Goal: Information Seeking & Learning: Learn about a topic

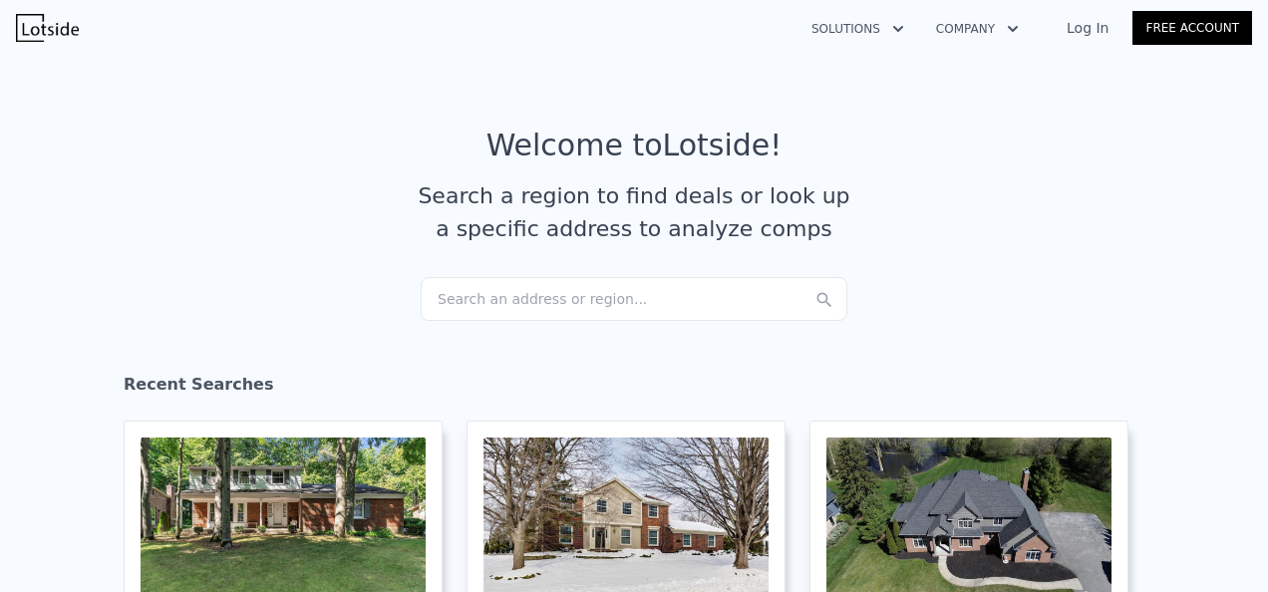
click at [485, 281] on div "Search an address or region..." at bounding box center [634, 299] width 427 height 44
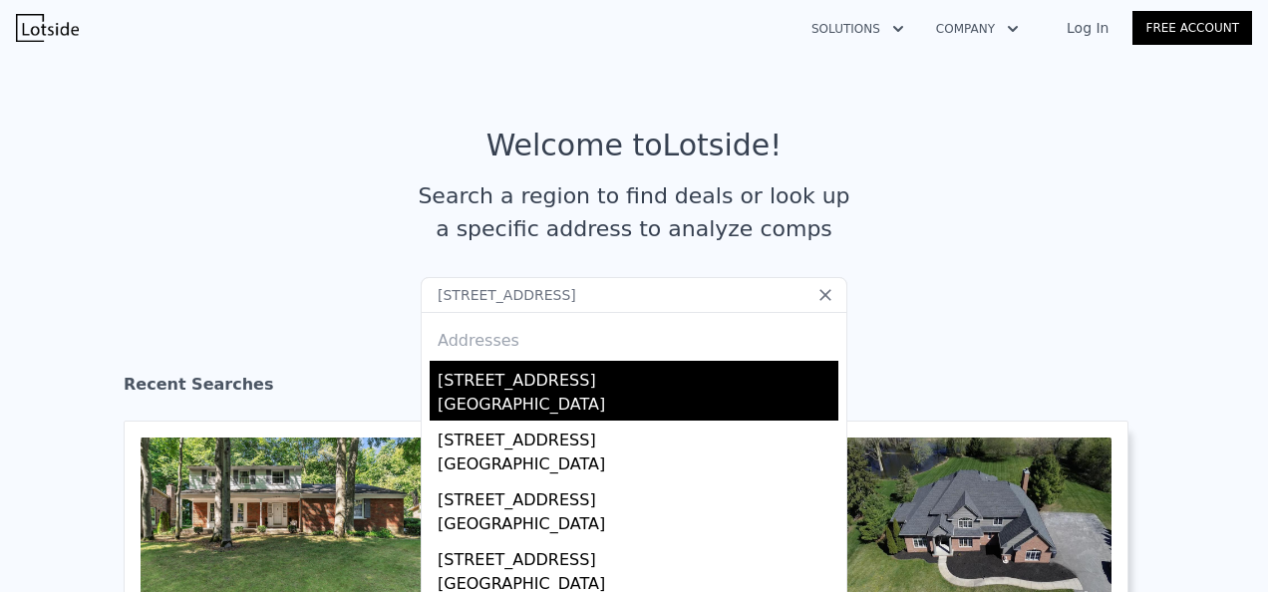
type input "[STREET_ADDRESS]"
click at [486, 387] on div "[STREET_ADDRESS]" at bounding box center [637, 377] width 401 height 32
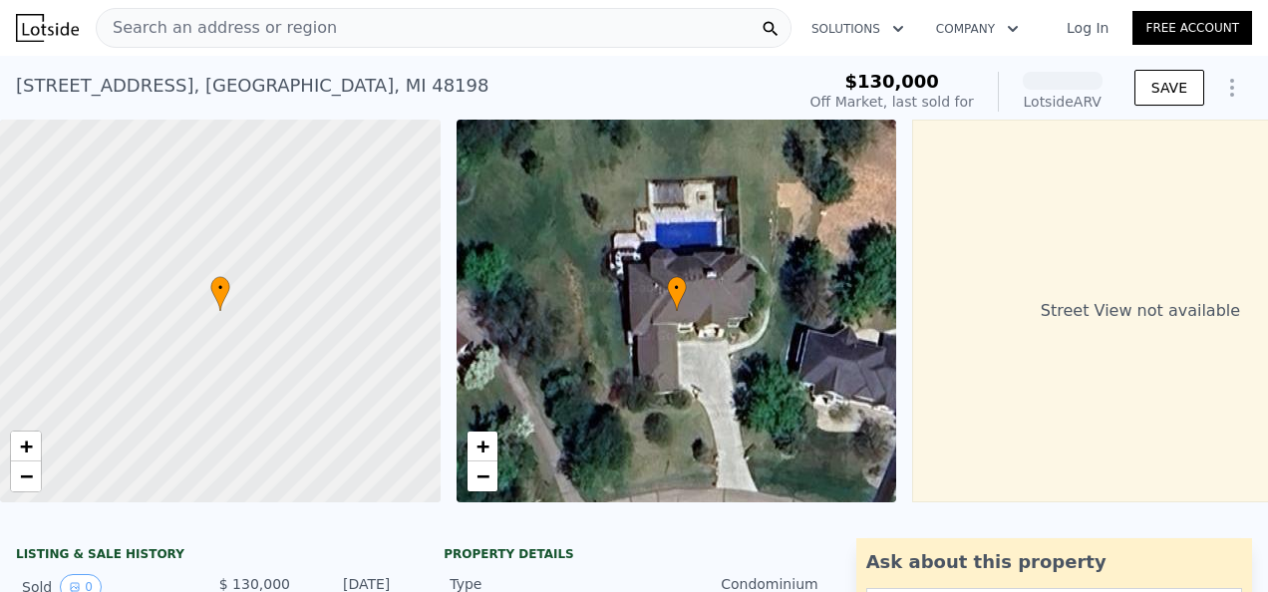
scroll to position [490, 0]
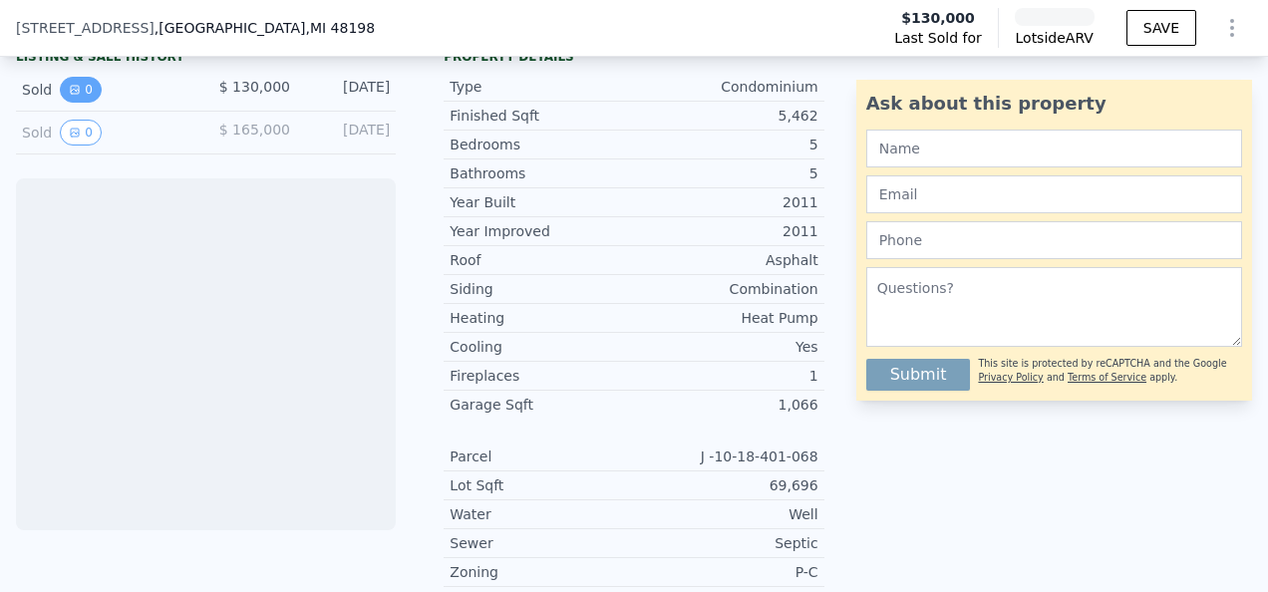
click at [83, 98] on button "0" at bounding box center [81, 90] width 42 height 26
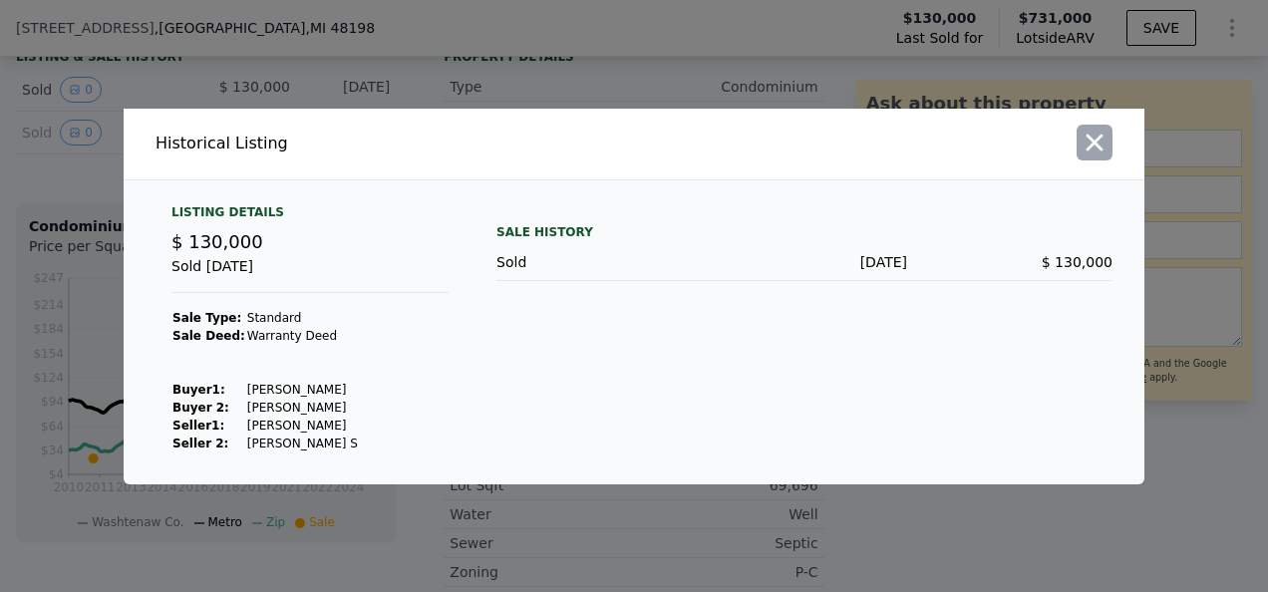
click at [1084, 136] on icon "button" at bounding box center [1094, 143] width 28 height 28
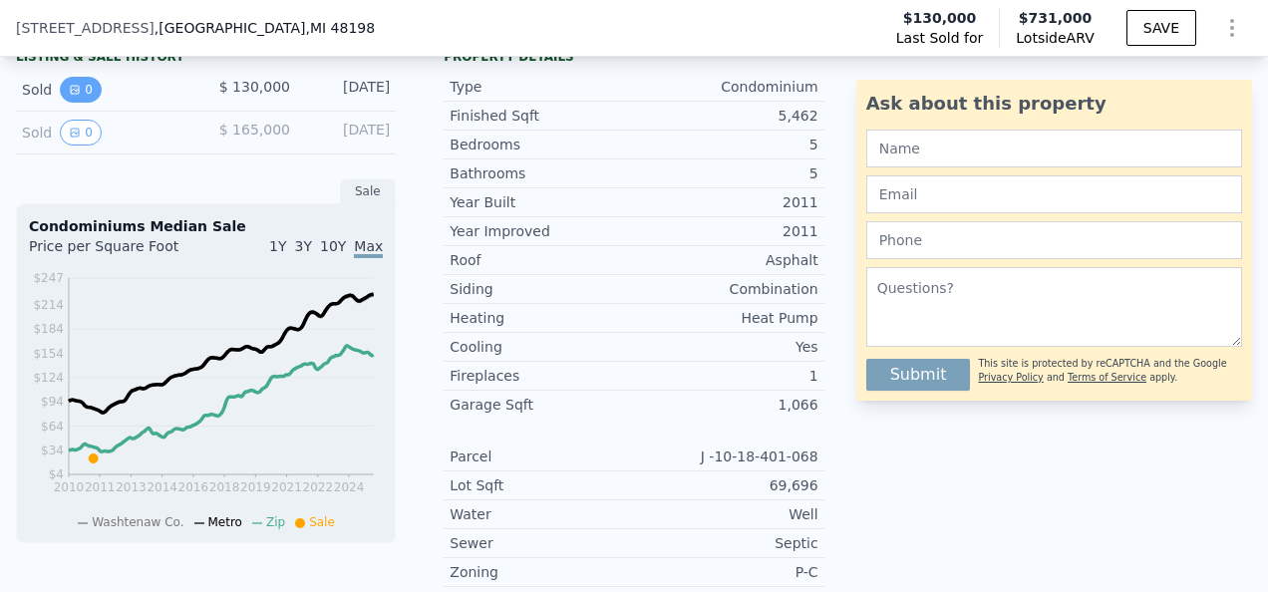
click at [90, 103] on button "0" at bounding box center [81, 90] width 42 height 26
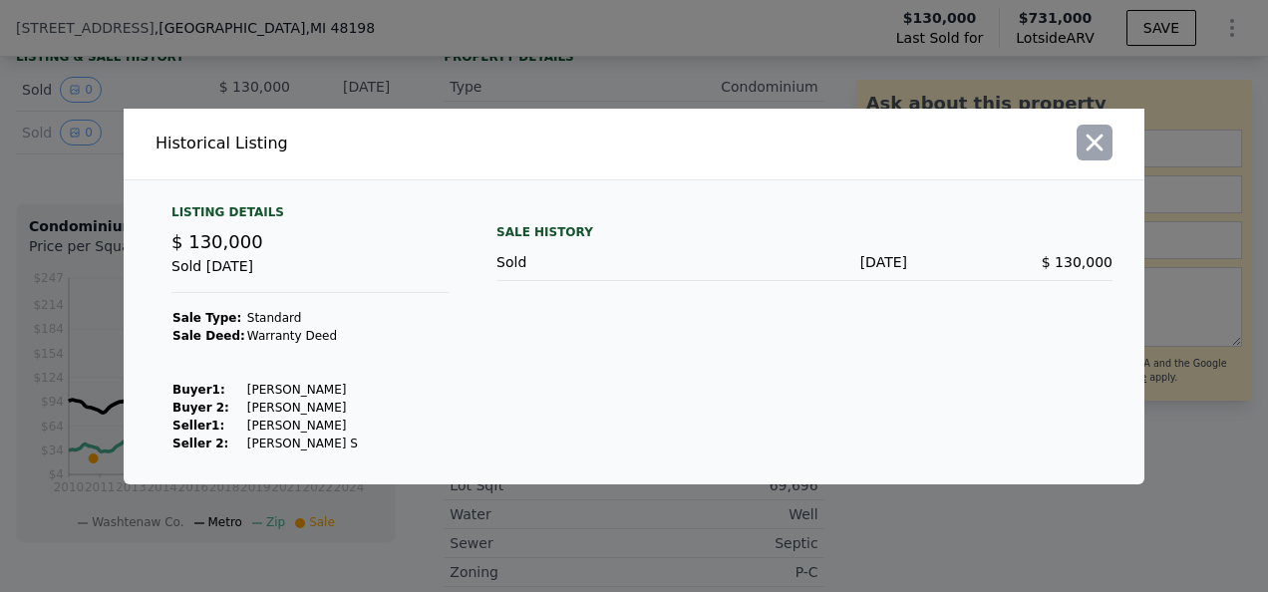
click at [1082, 147] on icon "button" at bounding box center [1094, 143] width 28 height 28
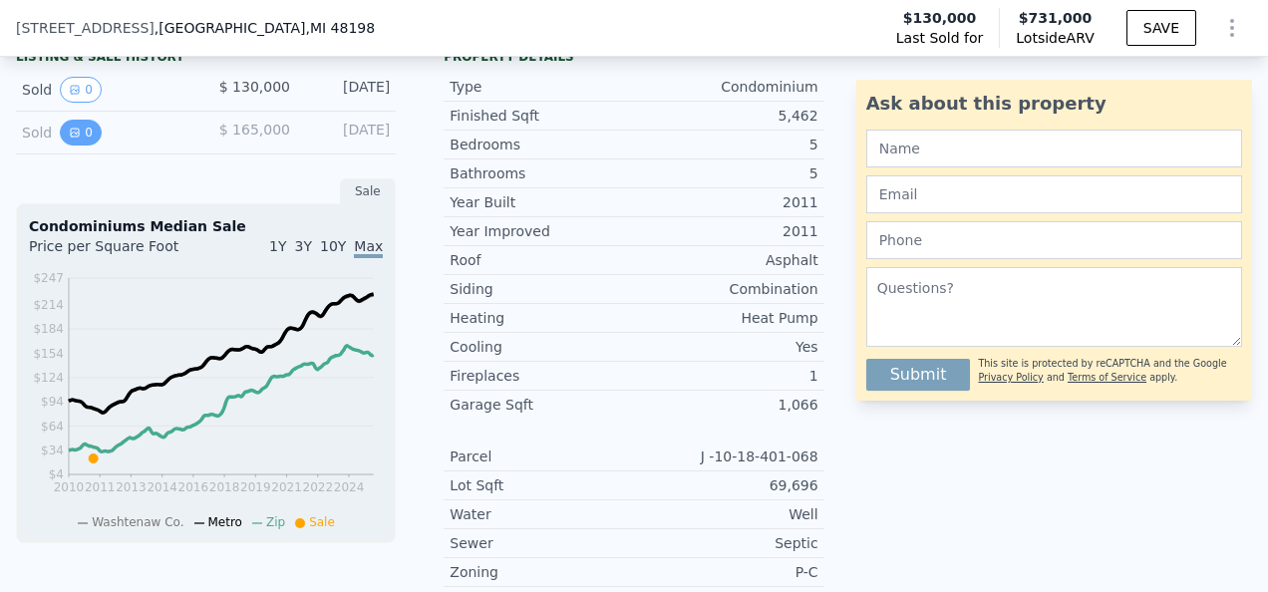
click at [70, 139] on icon "View historical data" at bounding box center [75, 133] width 12 height 12
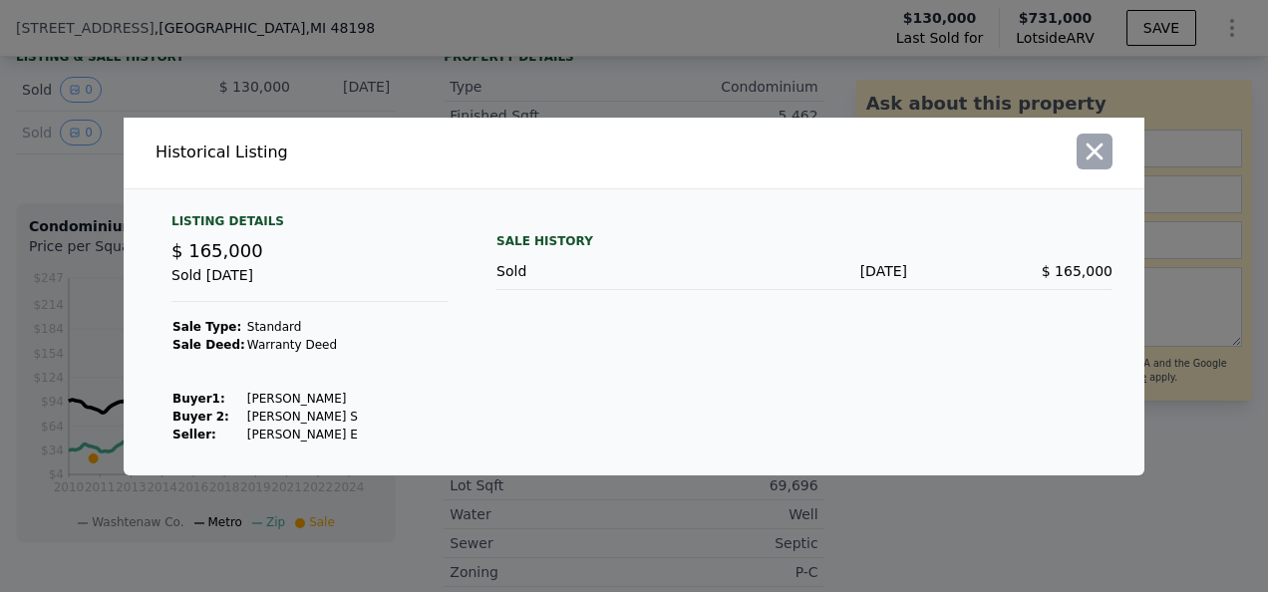
click at [1098, 163] on icon "button" at bounding box center [1094, 152] width 28 height 28
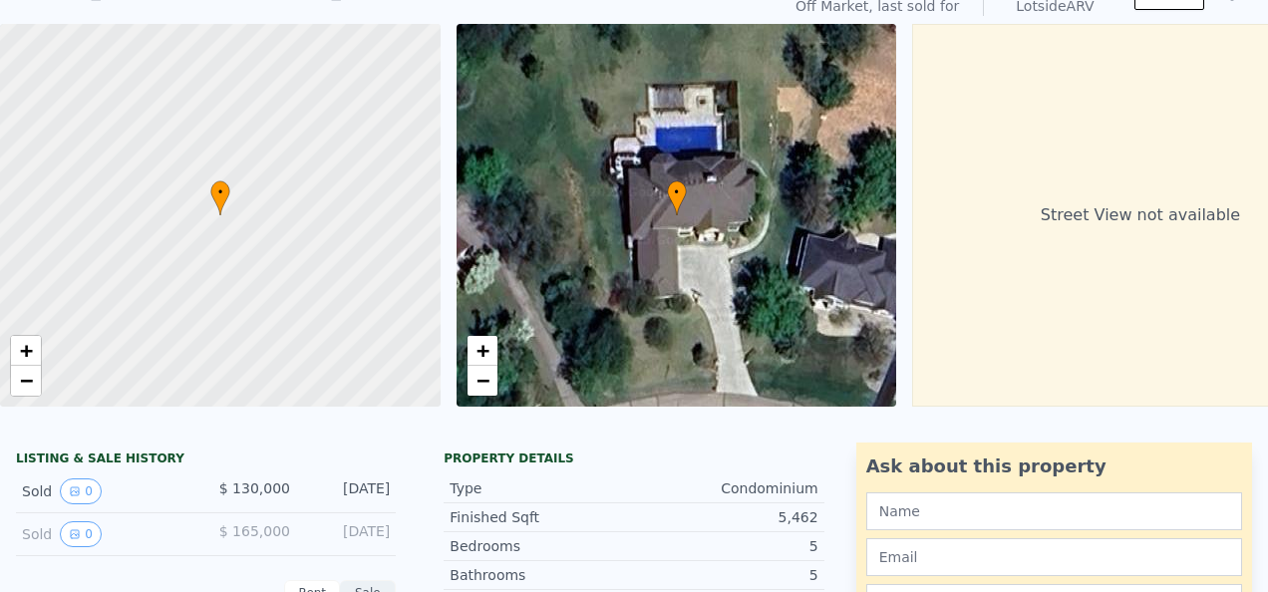
scroll to position [7, 0]
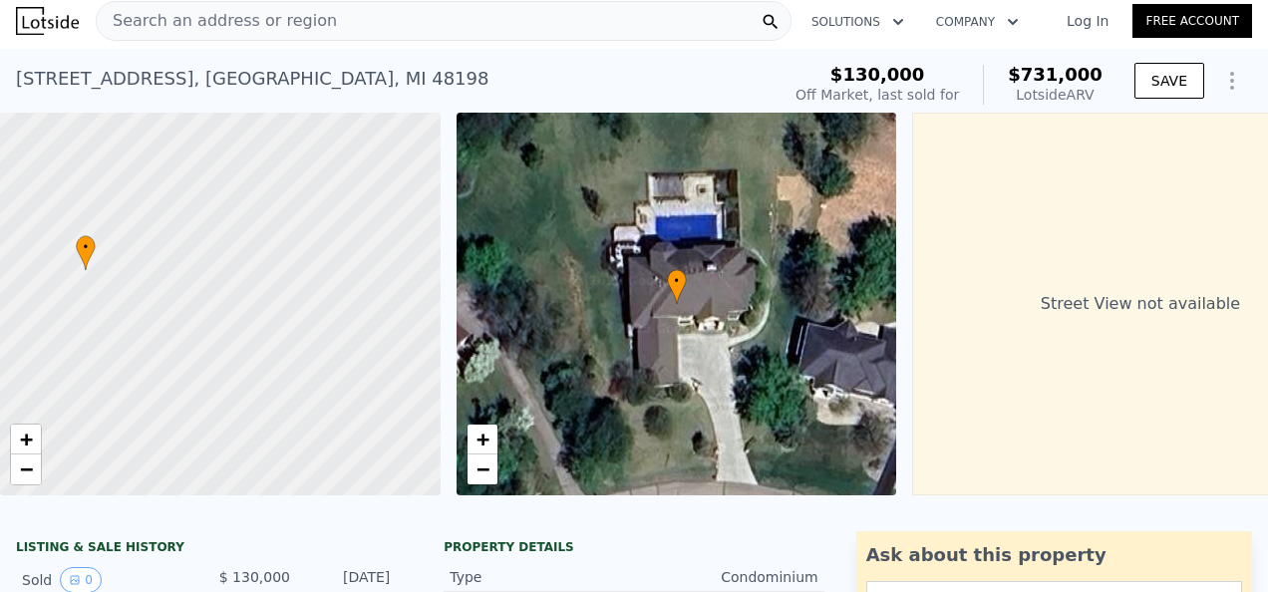
drag, startPoint x: 154, startPoint y: 387, endPoint x: 20, endPoint y: 353, distance: 138.7
click at [20, 353] on div at bounding box center [220, 304] width 528 height 459
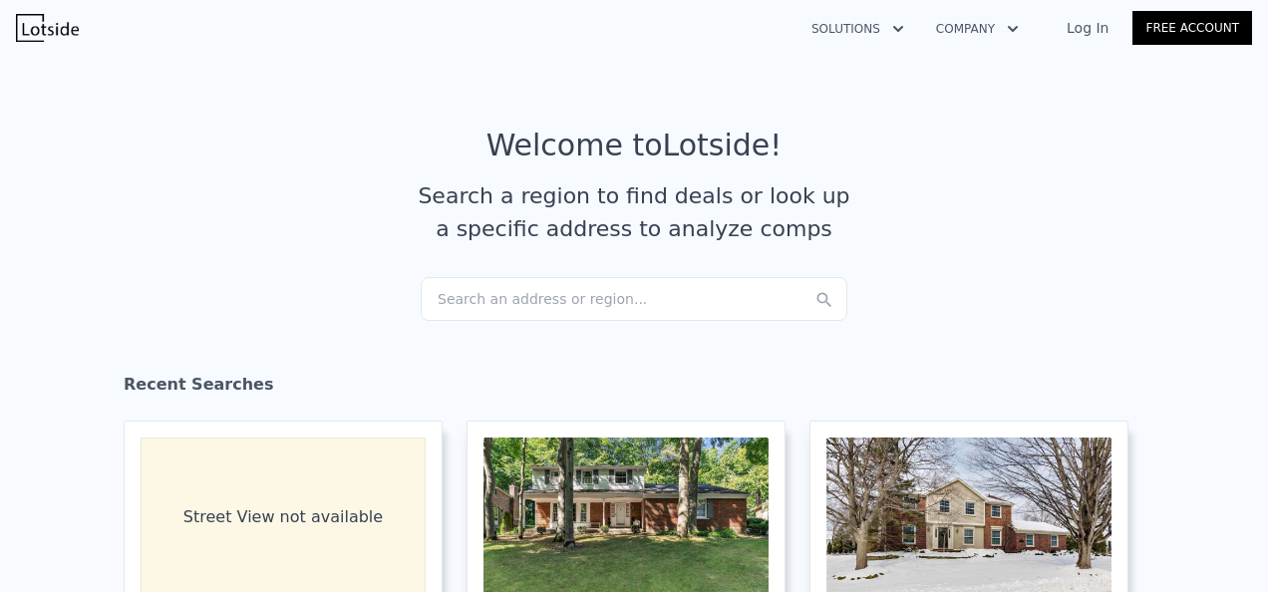
click at [518, 321] on section "Welcome to Lotside ! Search a region to find deals or look up a specific addres…" at bounding box center [634, 202] width 1268 height 309
click at [528, 307] on div "Search an address or region..." at bounding box center [634, 299] width 427 height 44
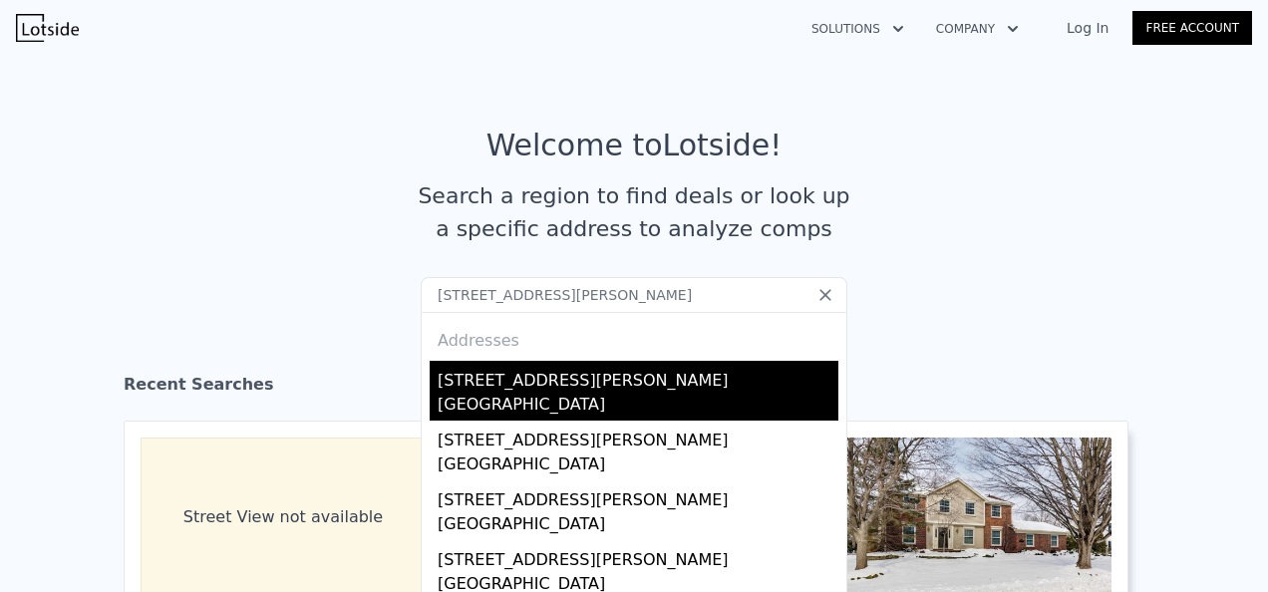
type input "6756 Fleming Creek Dr superior twp, MI 48198"
click at [514, 383] on div "6756 Fleming Creek Dr" at bounding box center [637, 377] width 401 height 32
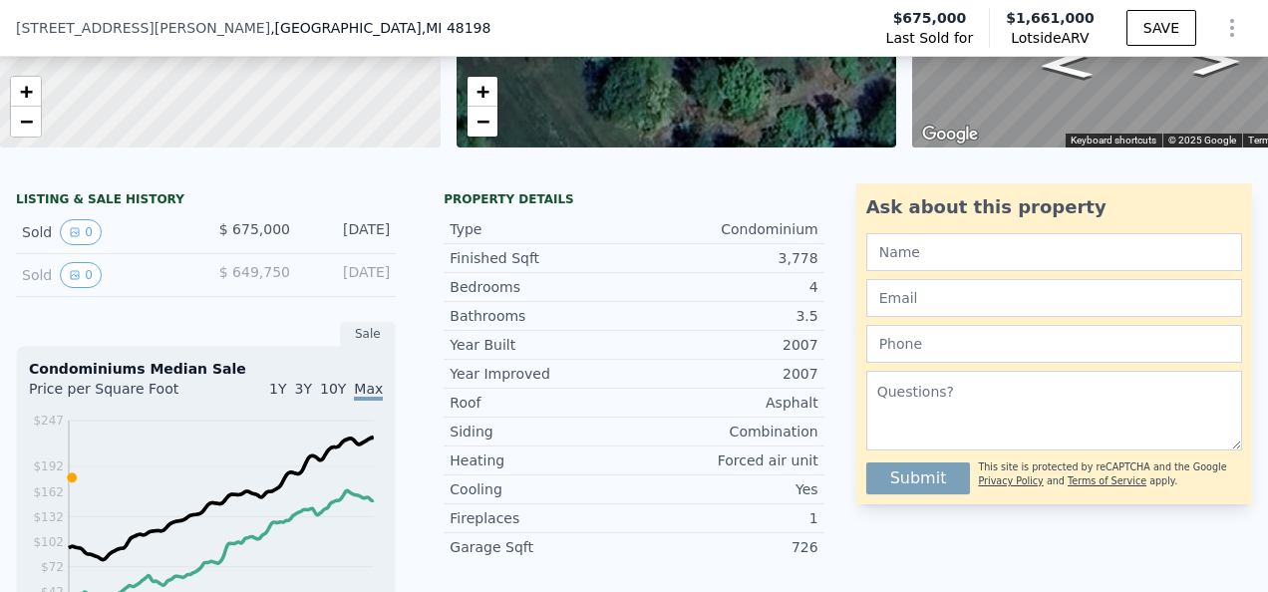
scroll to position [391, 0]
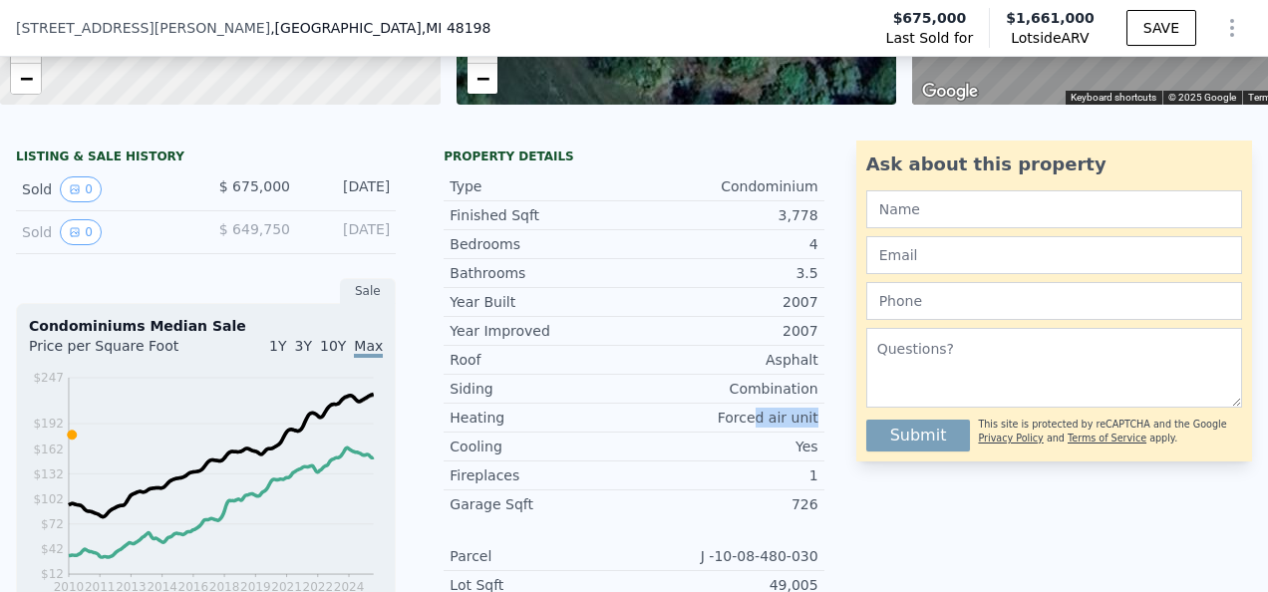
drag, startPoint x: 809, startPoint y: 425, endPoint x: 752, endPoint y: 430, distance: 57.1
click at [752, 430] on div "Heating Forced air unit" at bounding box center [633, 418] width 380 height 29
click at [752, 428] on div "Forced air unit" at bounding box center [726, 418] width 184 height 20
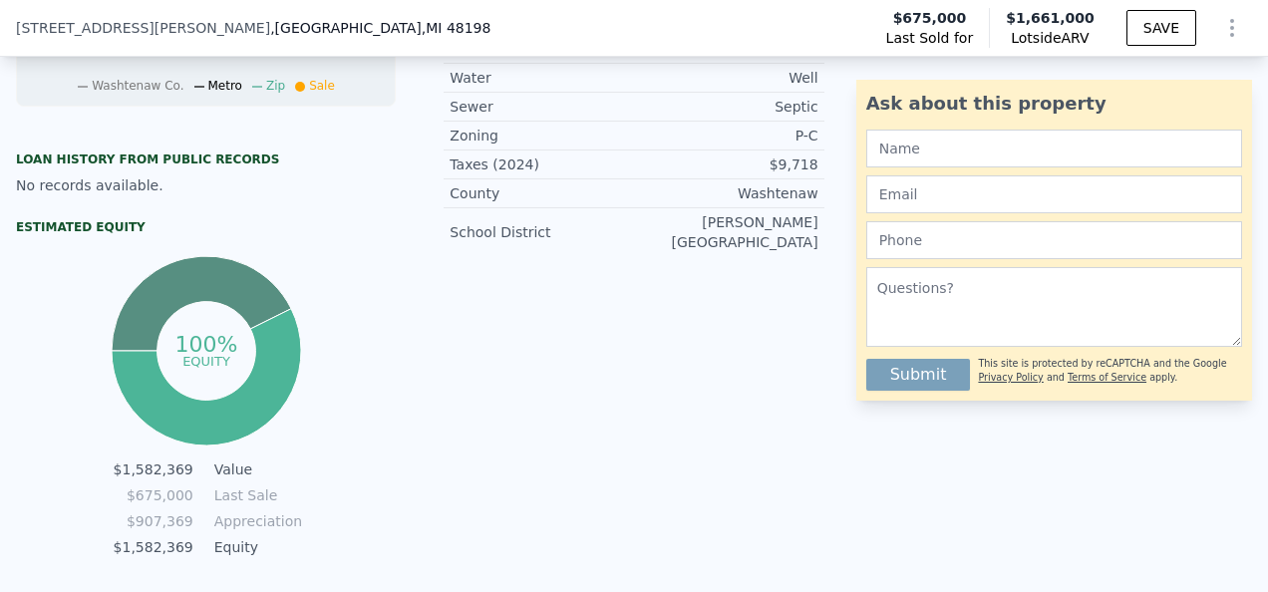
scroll to position [989, 0]
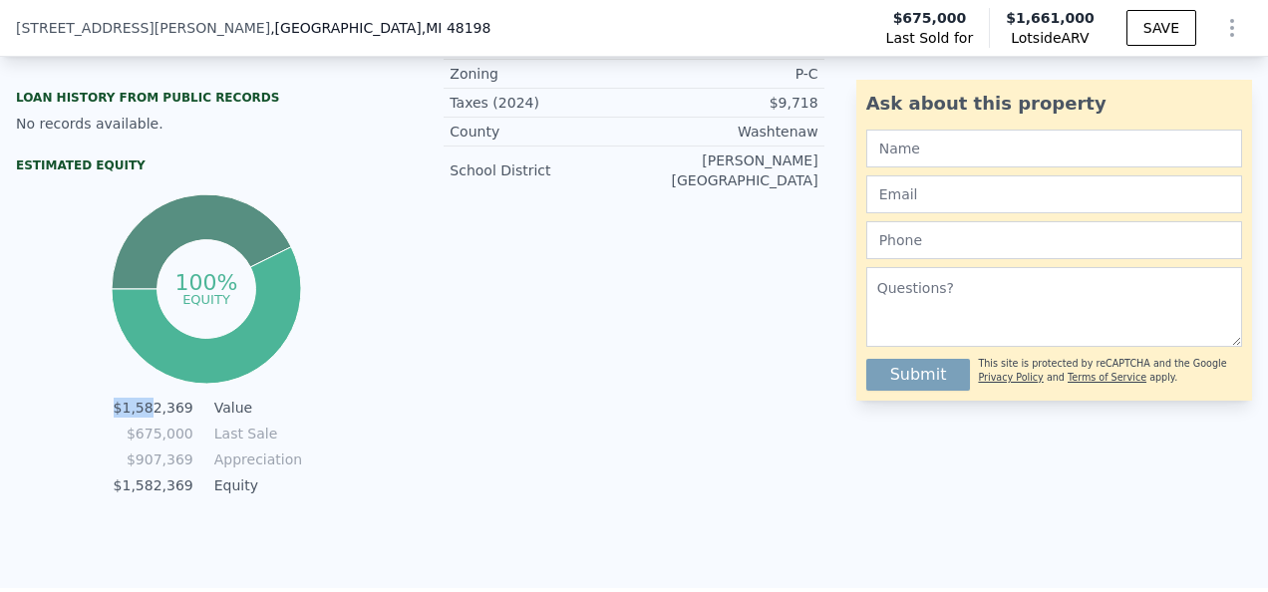
drag, startPoint x: 150, startPoint y: 418, endPoint x: 325, endPoint y: 445, distance: 176.6
click at [325, 445] on div "100% equity $1,582,369 Value $675,000 Last Sale $907,369 Appreciation $1,582,36…" at bounding box center [206, 344] width 380 height 311
drag, startPoint x: 325, startPoint y: 445, endPoint x: 516, endPoint y: 512, distance: 202.6
click at [516, 512] on div "LISTING & SALE HISTORY Sold 0 $ 675,000 Apr 28, 2010 Sold 0 $ 649,750 Aug 7, 20…" at bounding box center [634, 57] width 1268 height 1061
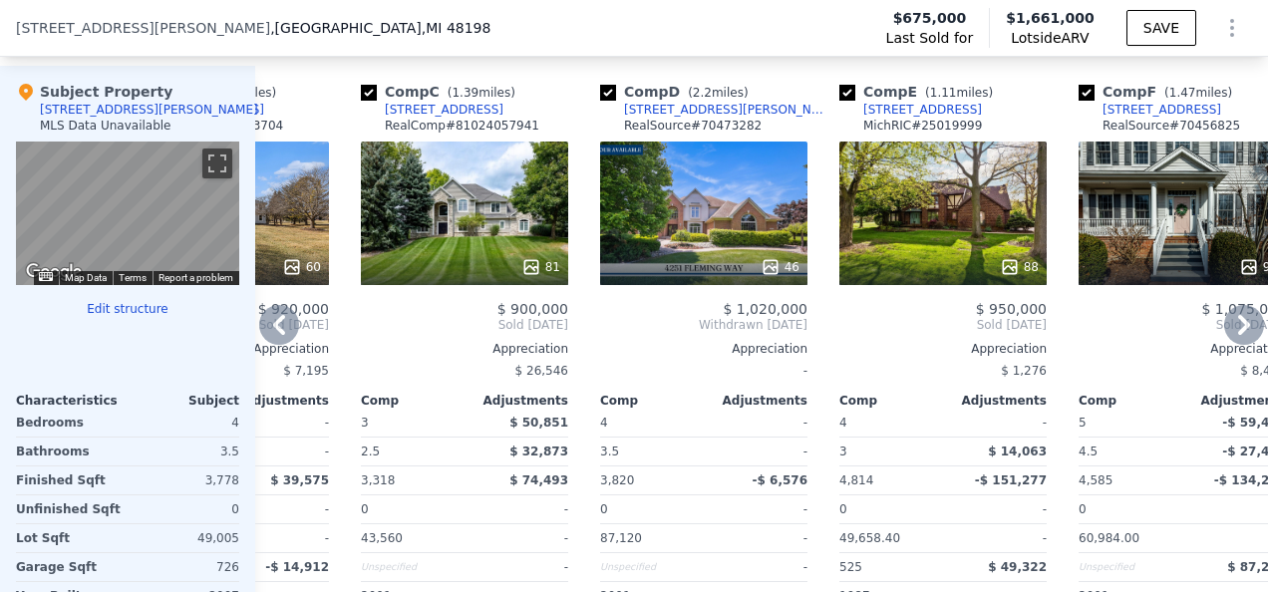
scroll to position [2085, 0]
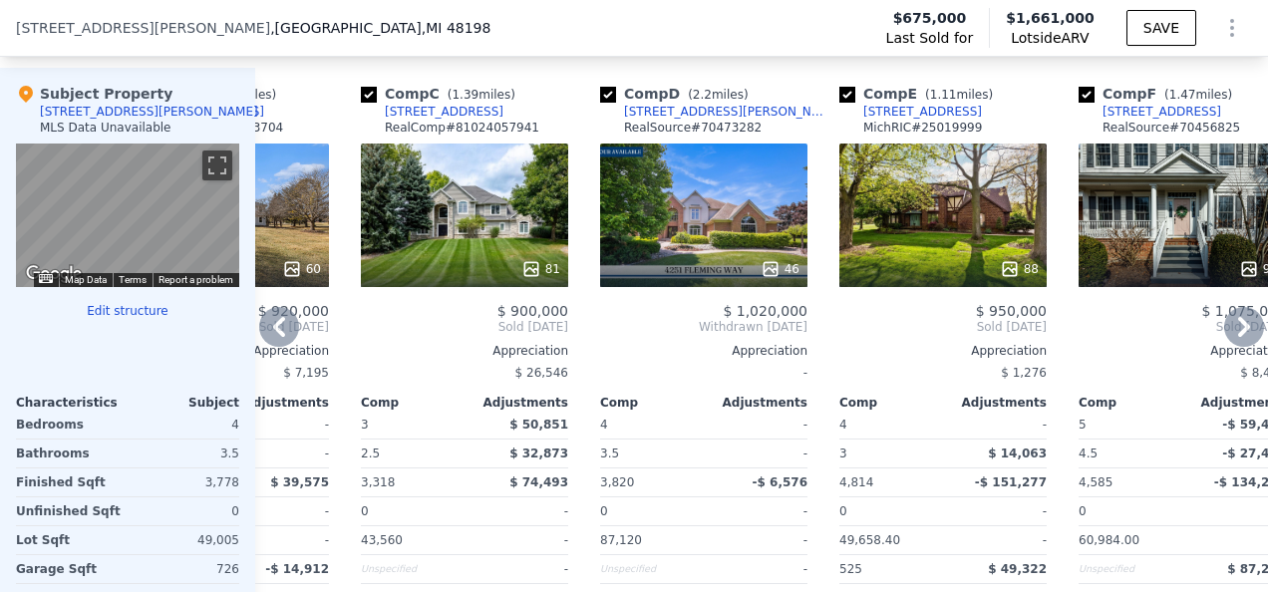
click at [771, 235] on div "46" at bounding box center [703, 214] width 207 height 143
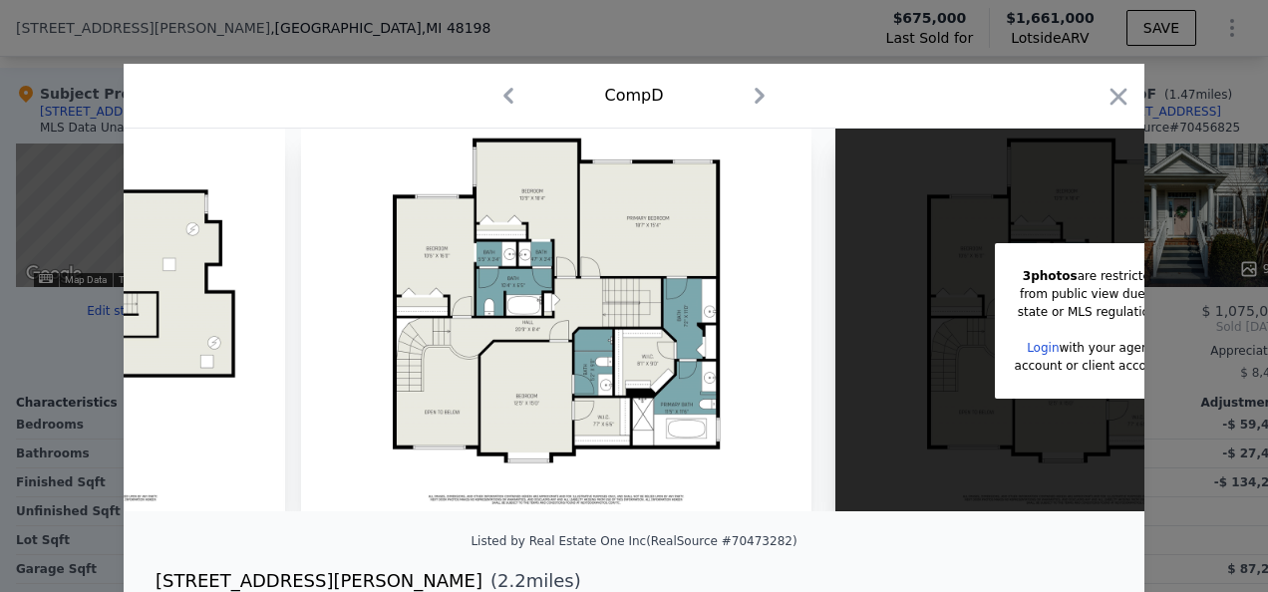
scroll to position [0, 24457]
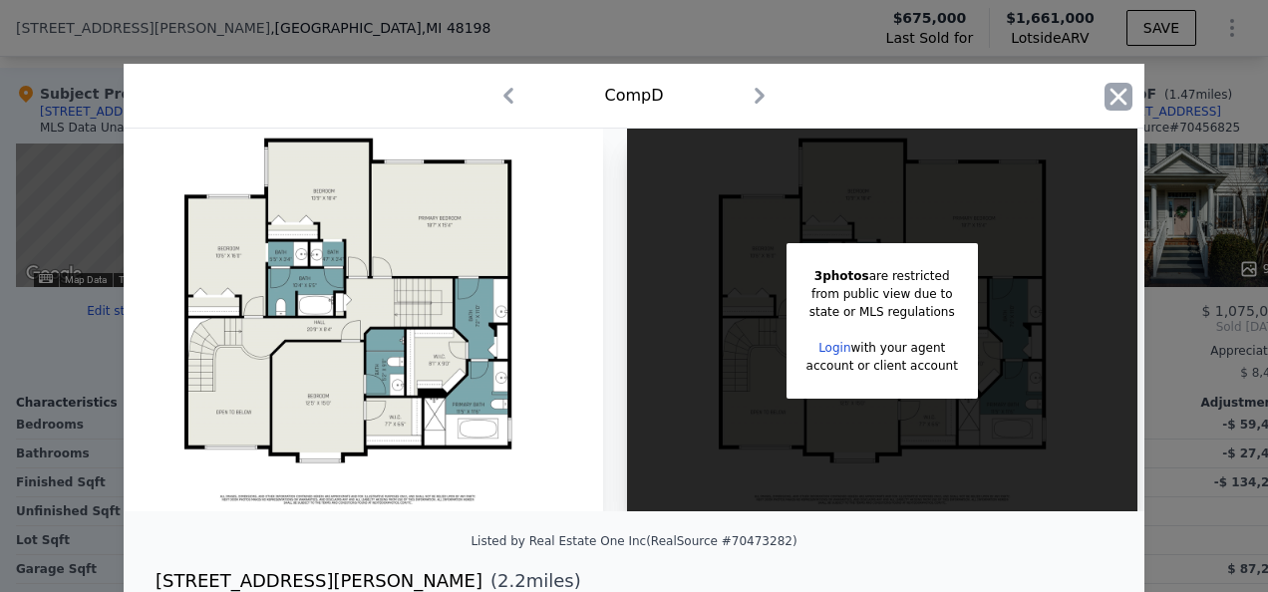
click at [1114, 94] on icon "button" at bounding box center [1118, 96] width 17 height 17
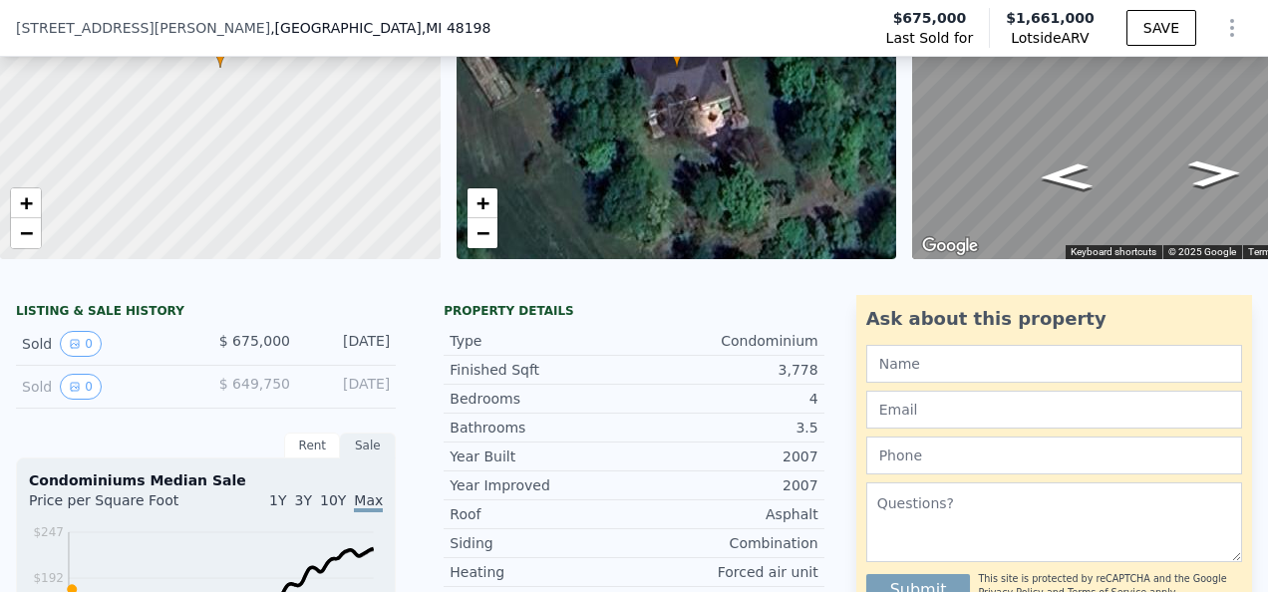
scroll to position [92, 0]
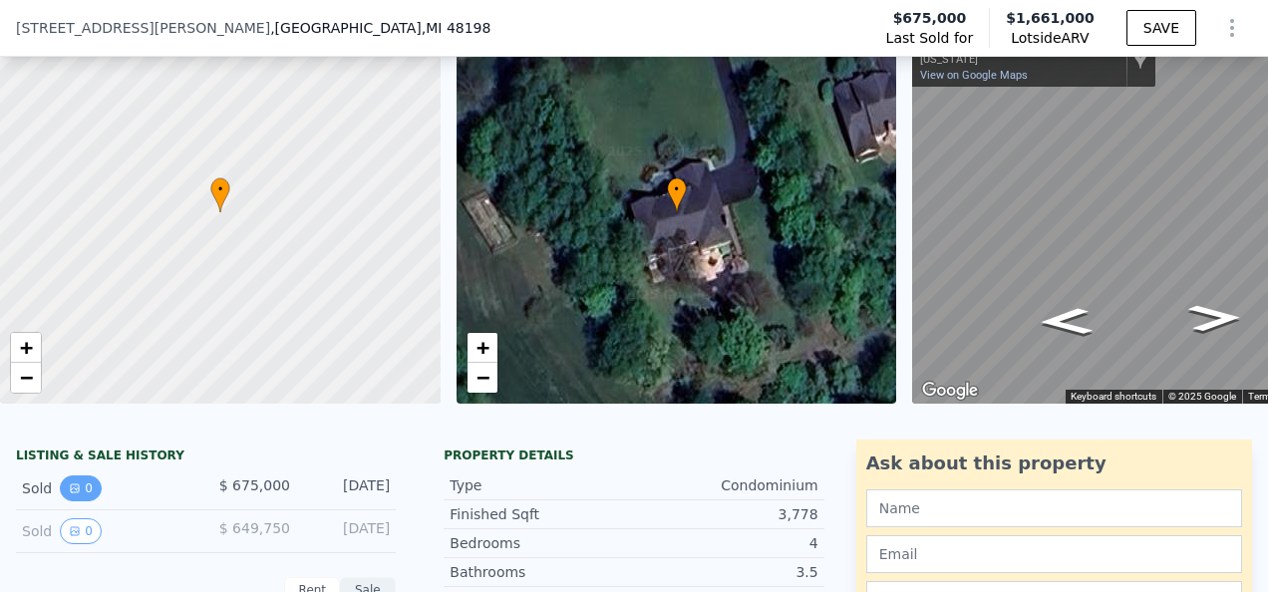
click at [82, 501] on button "0" at bounding box center [81, 488] width 42 height 26
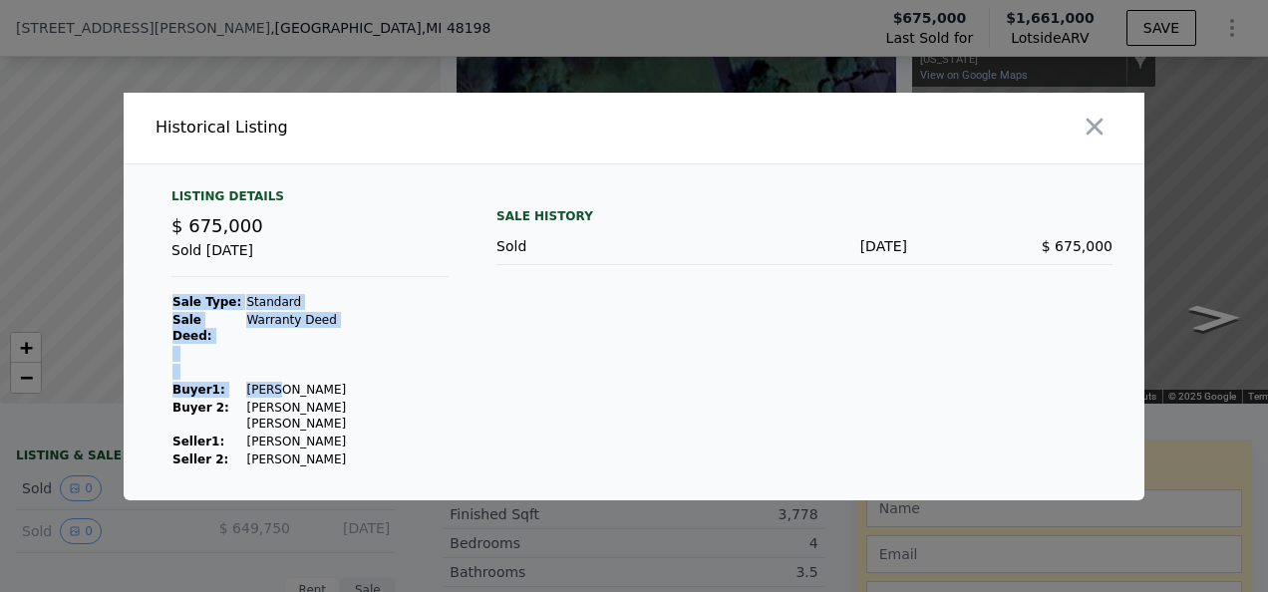
drag, startPoint x: 391, startPoint y: 414, endPoint x: 263, endPoint y: 395, distance: 129.0
click at [263, 395] on div "Listing Details $ 675,000 Sold Apr 28, 2010 Sale Type: Standard Sale Deed: Warr…" at bounding box center [309, 328] width 309 height 280
drag, startPoint x: 263, startPoint y: 395, endPoint x: 269, endPoint y: 421, distance: 26.6
click at [269, 432] on td "Hitchler Scott" at bounding box center [346, 441] width 203 height 18
click at [203, 498] on div at bounding box center [634, 296] width 1268 height 592
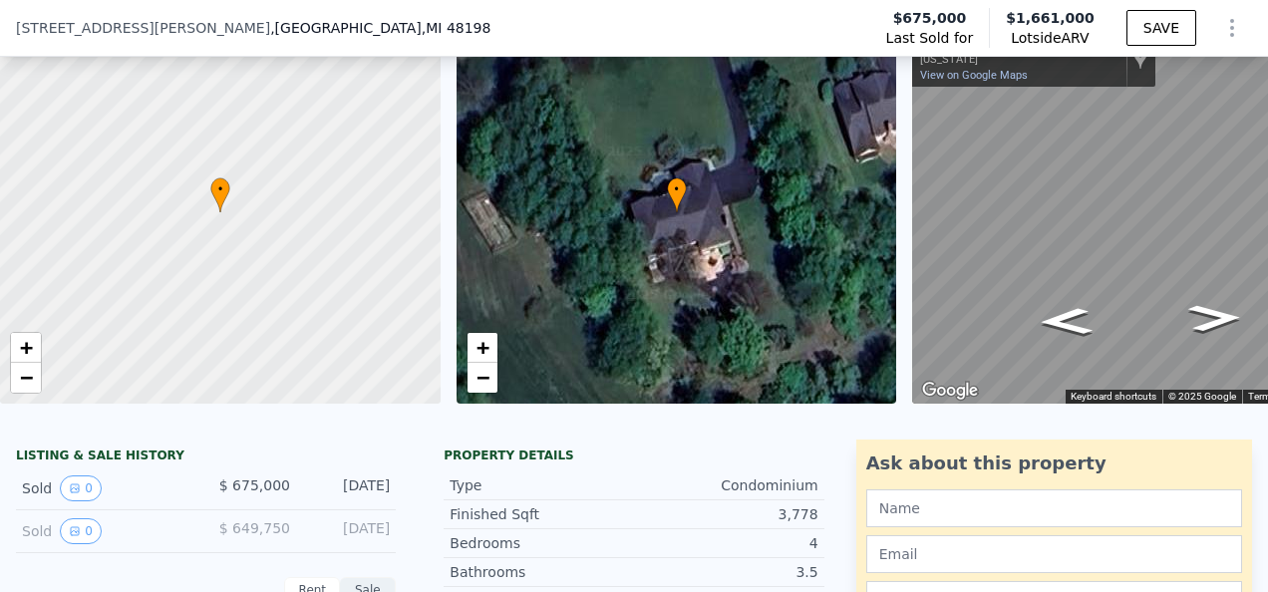
scroll to position [291, 0]
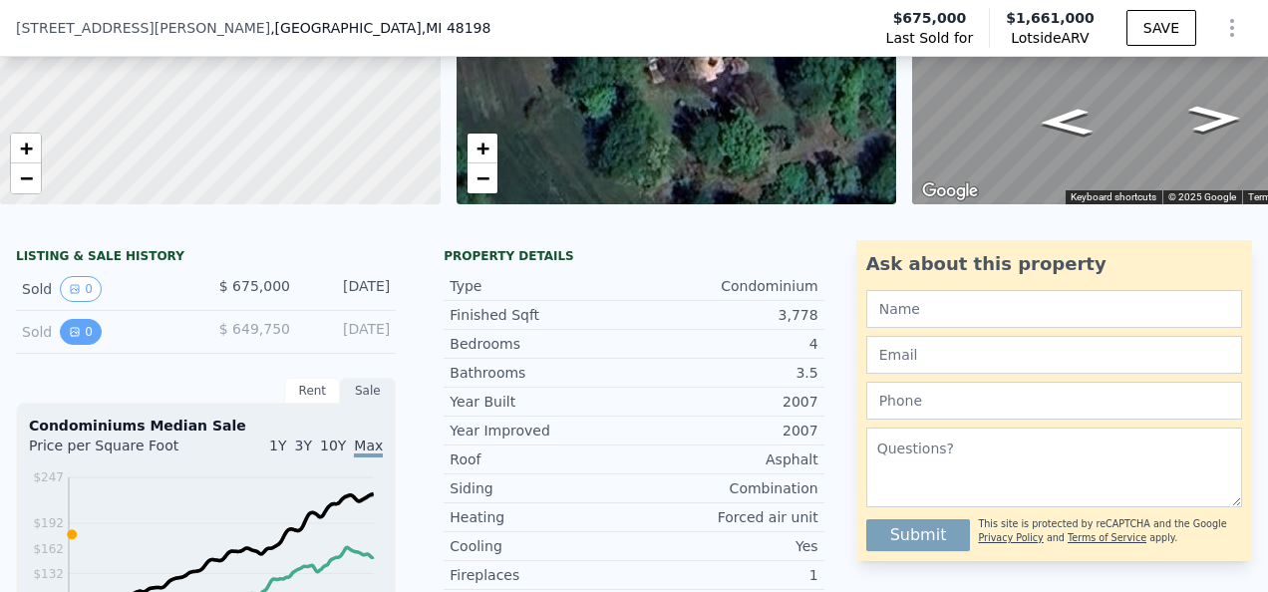
click at [82, 342] on button "0" at bounding box center [81, 332] width 42 height 26
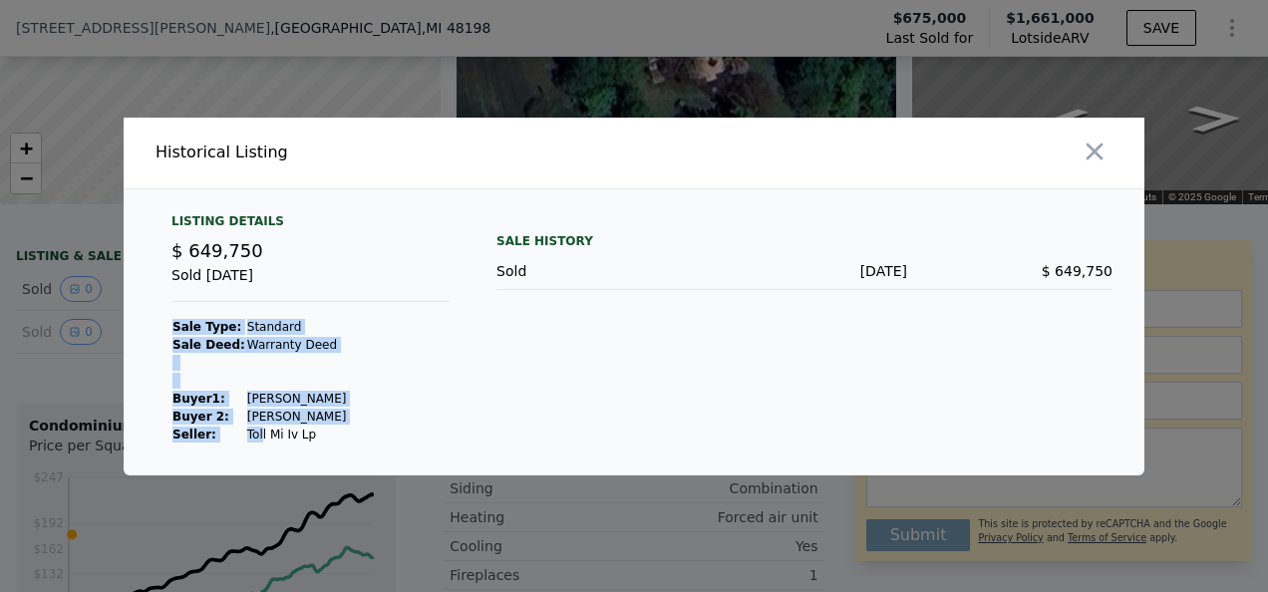
drag, startPoint x: 313, startPoint y: 446, endPoint x: 248, endPoint y: 436, distance: 65.5
click at [248, 436] on div "Listing Details $ 649,750 Sold Aug 7, 2007 Sale Type: Standard Sale Deed: Warra…" at bounding box center [634, 344] width 1020 height 262
click at [248, 436] on td "Toll Mi Iv Lp" at bounding box center [297, 435] width 102 height 18
click at [1101, 143] on icon "button" at bounding box center [1094, 151] width 17 height 17
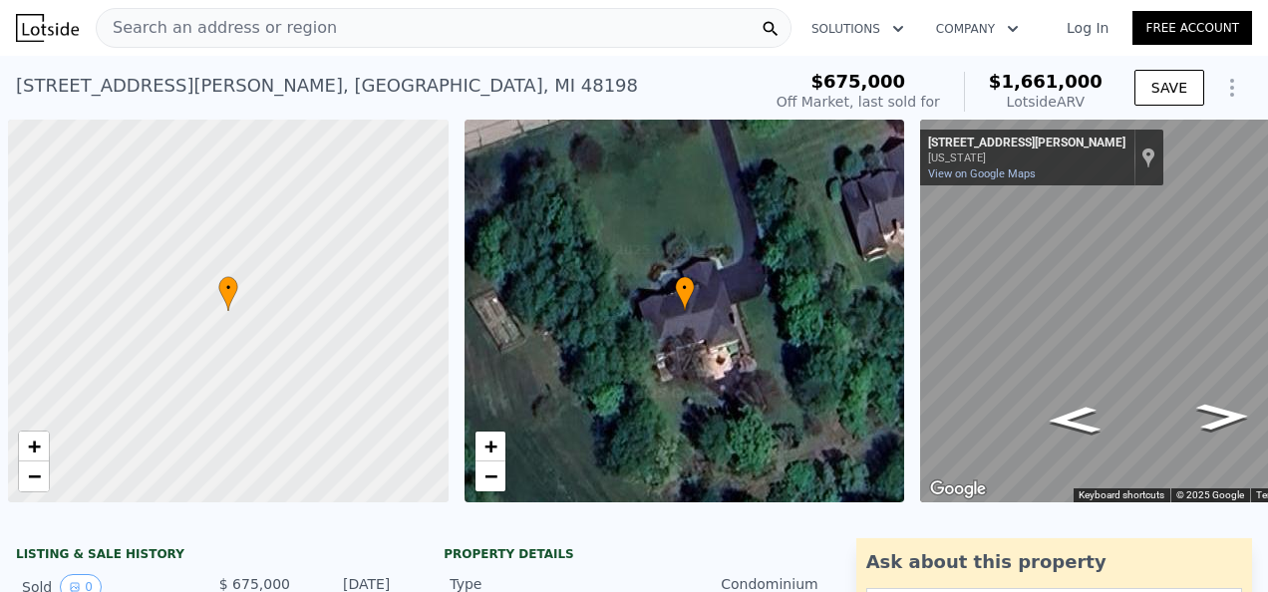
scroll to position [0, 8]
